Goal: Information Seeking & Learning: Learn about a topic

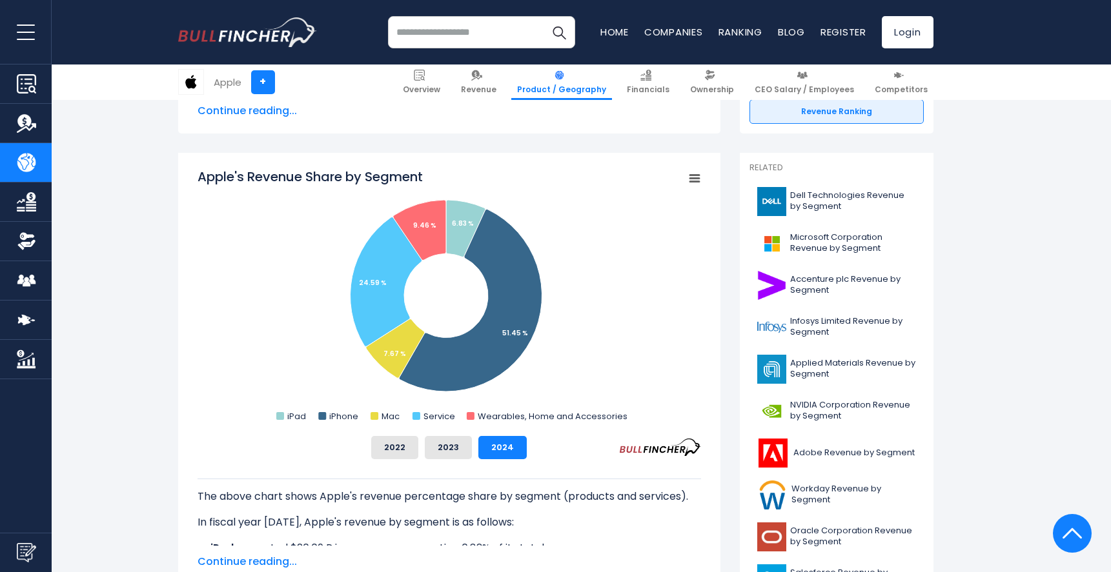
scroll to position [299, 0]
click at [807, 72] on img at bounding box center [801, 75] width 11 height 11
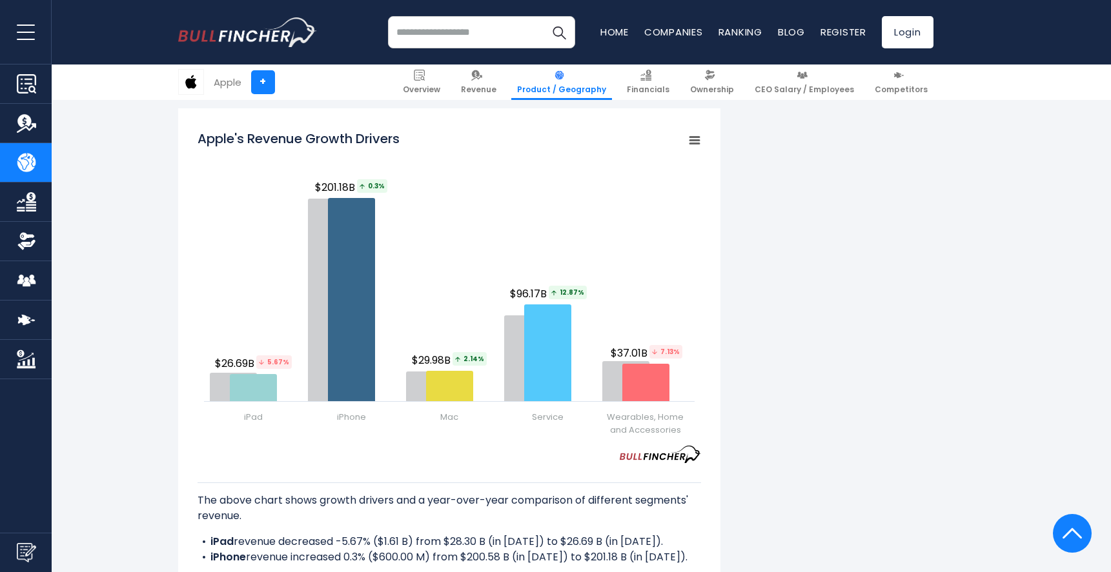
scroll to position [1550, 0]
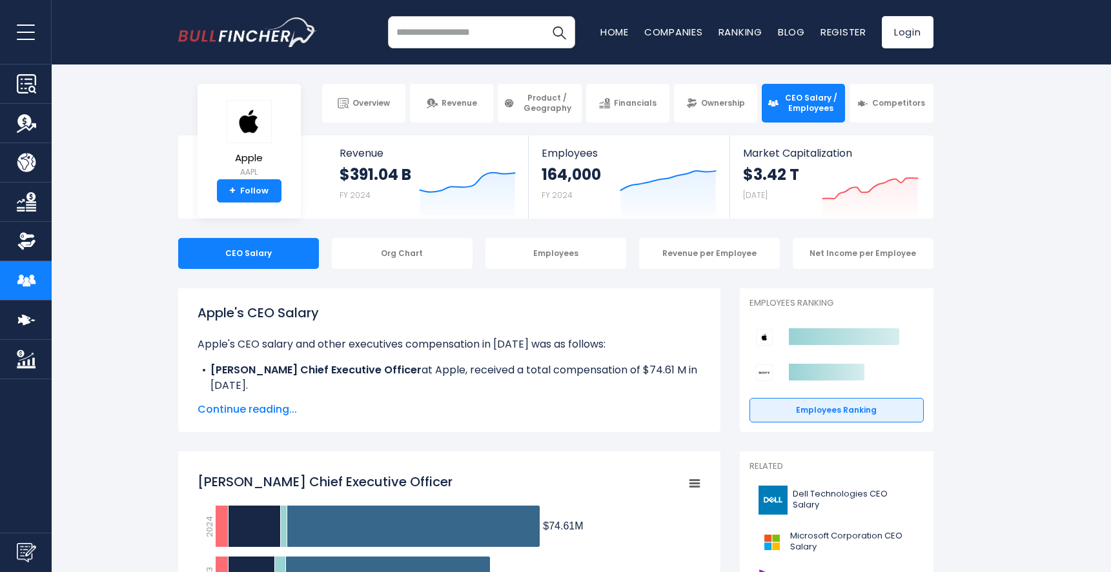
click at [259, 406] on span "Continue reading..." at bounding box center [448, 409] width 503 height 15
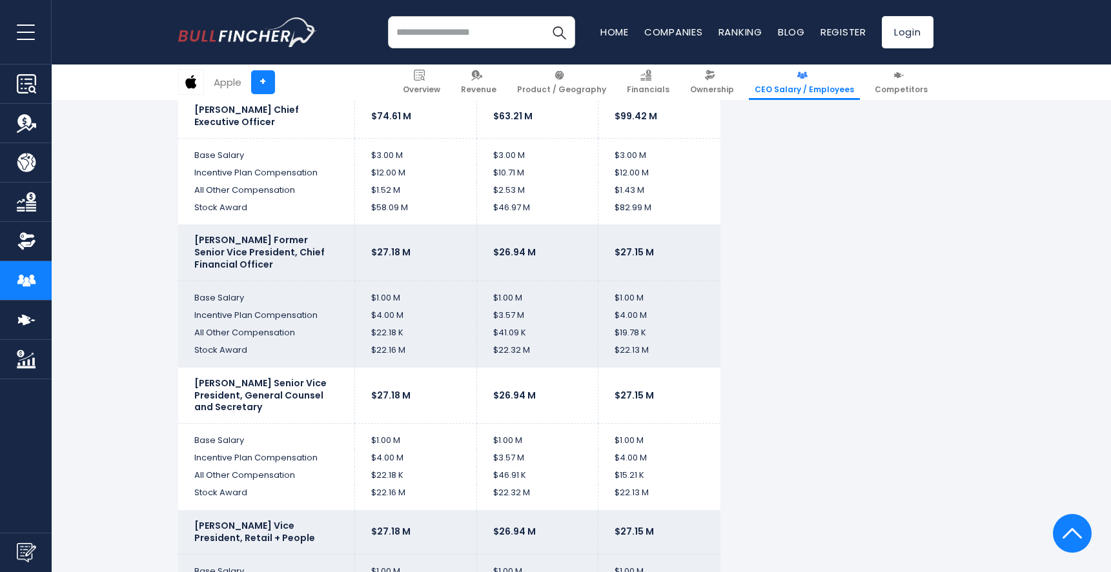
scroll to position [2645, 0]
